Goal: Task Accomplishment & Management: Complete application form

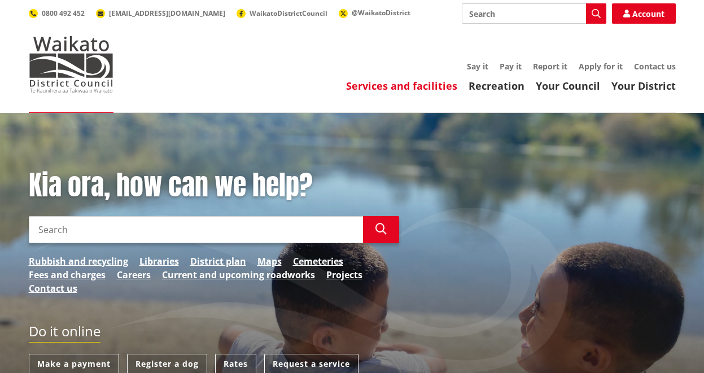
click at [353, 88] on link "Services and facilities" at bounding box center [401, 86] width 111 height 14
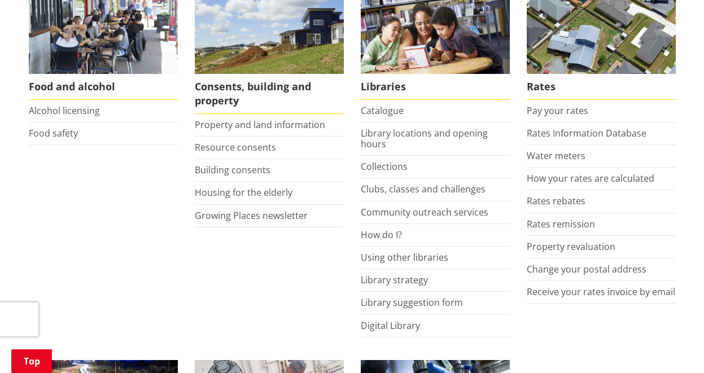
scroll to position [495, 0]
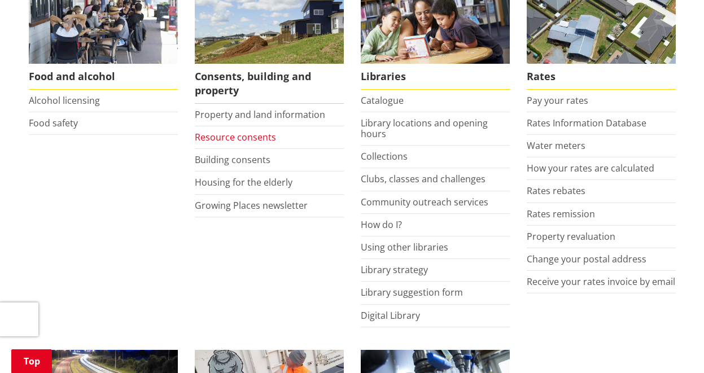
click at [253, 133] on link "Resource consents" at bounding box center [235, 137] width 81 height 12
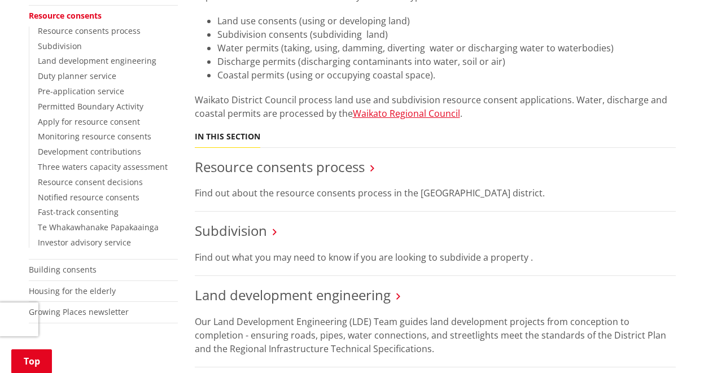
scroll to position [267, 0]
click at [270, 169] on link "Resource consents process" at bounding box center [280, 166] width 170 height 19
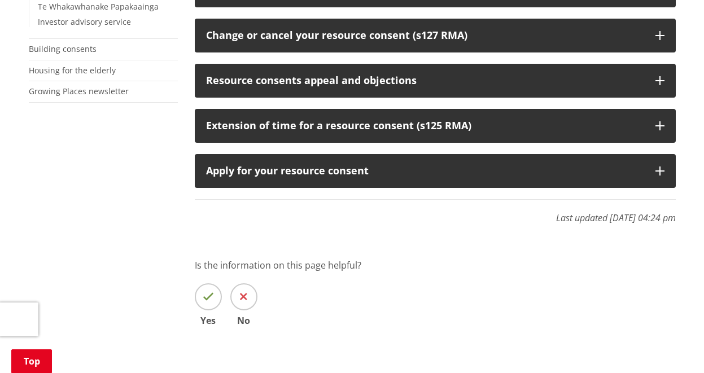
scroll to position [489, 0]
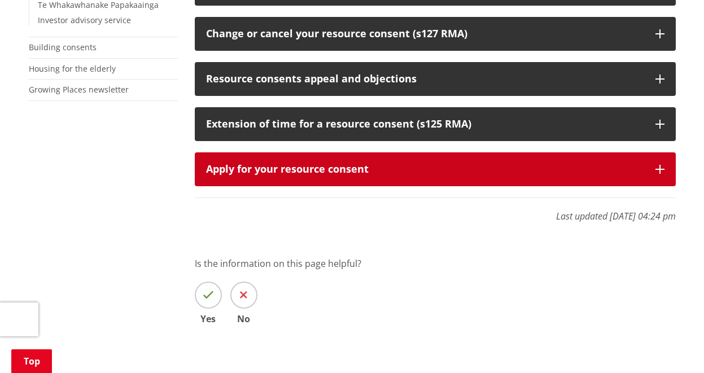
click at [365, 154] on button "Apply for your resource consent" at bounding box center [435, 170] width 481 height 34
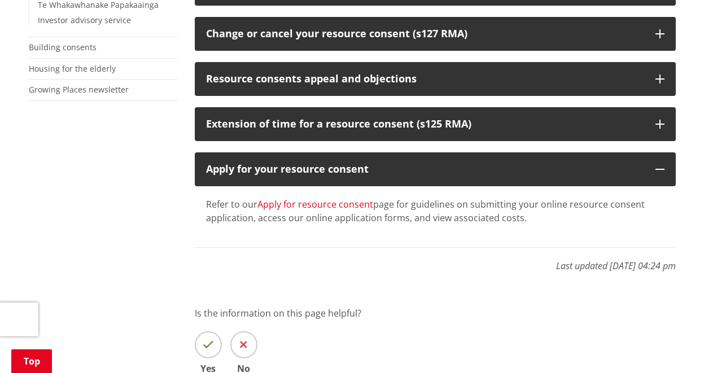
click at [333, 198] on link "Apply for resource consent" at bounding box center [316, 204] width 116 height 12
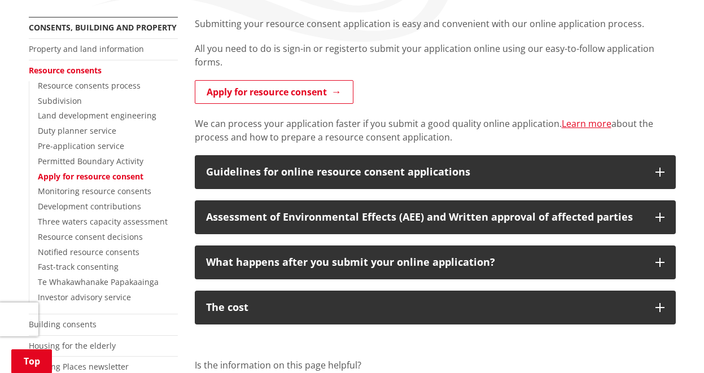
scroll to position [212, 0]
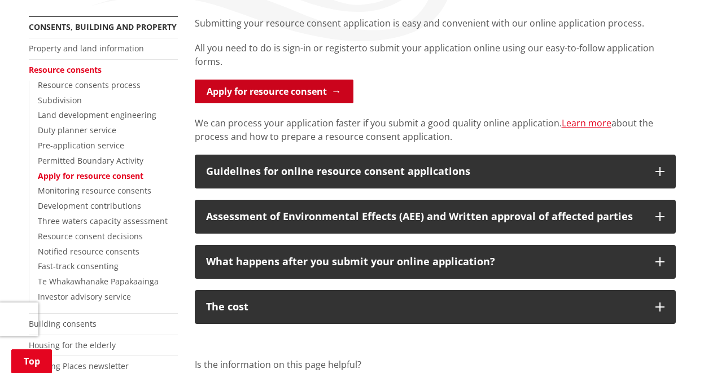
click at [291, 81] on link "Apply for resource consent" at bounding box center [274, 92] width 159 height 24
